Goal: Navigation & Orientation: Understand site structure

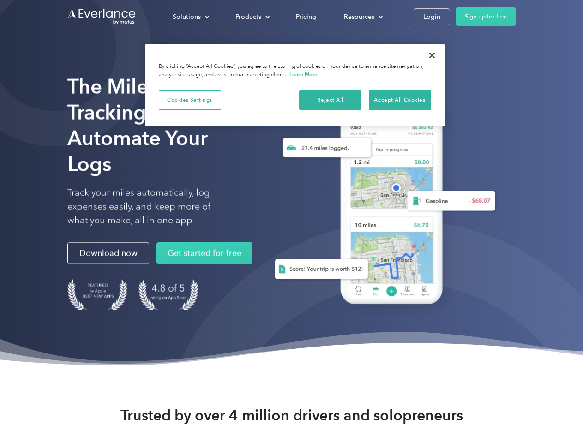
click at [191, 17] on div "Solutions" at bounding box center [187, 17] width 28 height 12
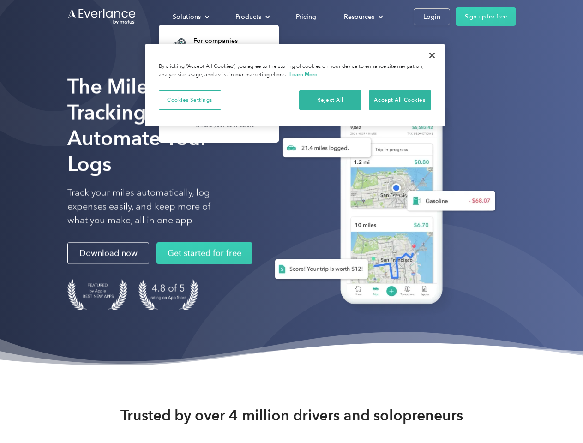
click at [252, 17] on div "Products" at bounding box center [248, 17] width 26 height 12
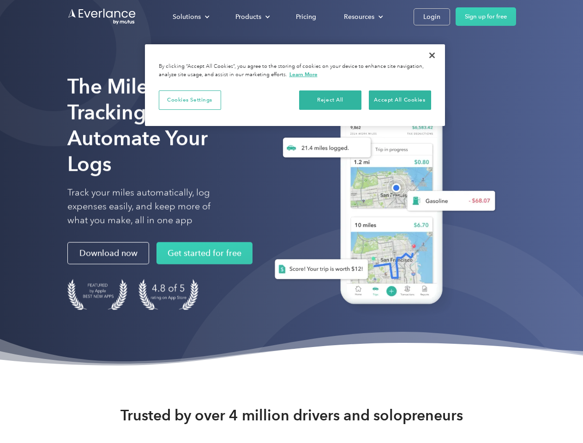
click at [362, 17] on div "Resources" at bounding box center [359, 17] width 30 height 12
click at [190, 100] on button "Cookies Settings" at bounding box center [190, 99] width 62 height 19
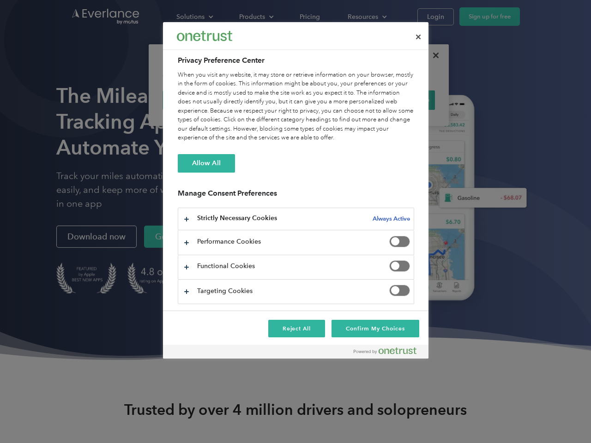
click at [331, 100] on div "When you visit any website, it may store or retrieve information on your browse…" at bounding box center [296, 107] width 236 height 72
click at [400, 100] on div "When you visit any website, it may store or retrieve information on your browse…" at bounding box center [296, 107] width 236 height 72
click at [432, 55] on div at bounding box center [295, 221] width 591 height 443
